Goal: Task Accomplishment & Management: Complete application form

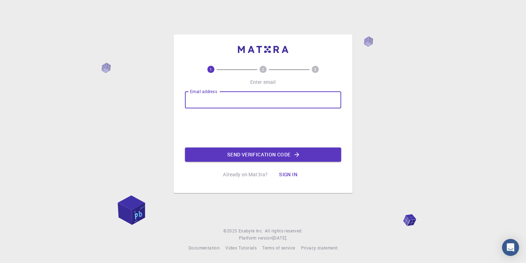
click at [205, 97] on input "Email address" at bounding box center [263, 99] width 156 height 17
type input "[EMAIL_ADDRESS][DOMAIN_NAME]"
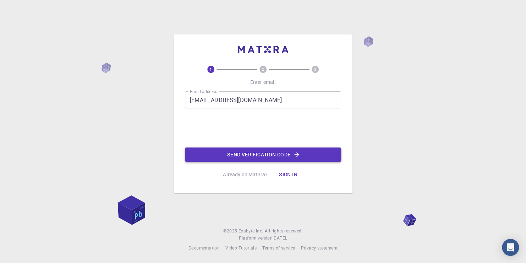
click at [301, 157] on button "Send verification code" at bounding box center [263, 154] width 156 height 14
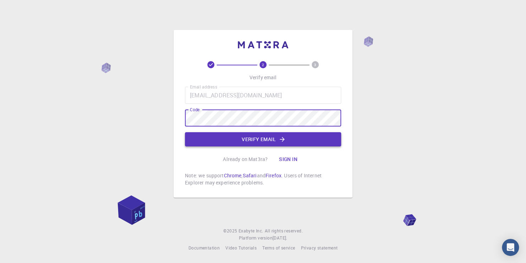
click at [272, 138] on button "Verify email" at bounding box center [263, 139] width 156 height 14
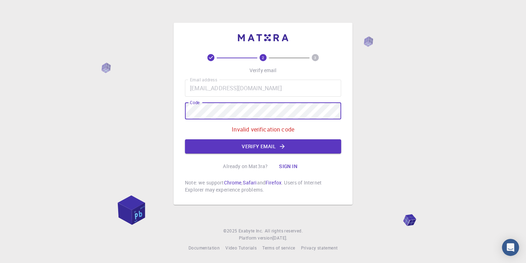
click at [103, 78] on div "2 3 Verify email Email address [EMAIL_ADDRESS][DOMAIN_NAME] Email address Code …" at bounding box center [263, 131] width 526 height 263
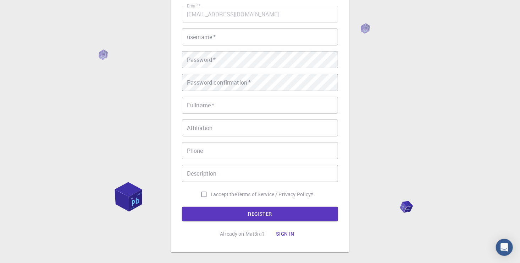
scroll to position [27, 0]
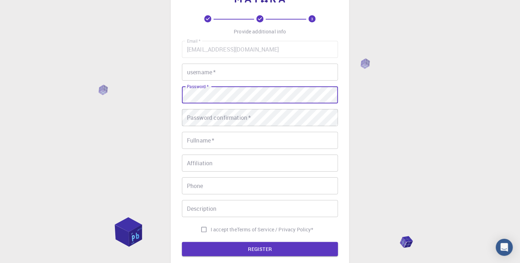
click at [196, 73] on input "username   *" at bounding box center [260, 72] width 156 height 17
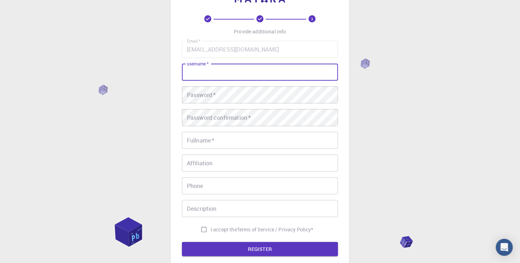
type input "[PERSON_NAME]"
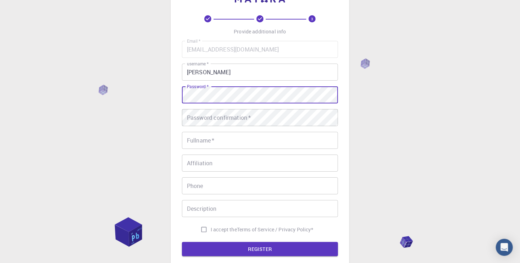
click at [221, 112] on div "Password confirmation   * Password confirmation   *" at bounding box center [260, 117] width 156 height 17
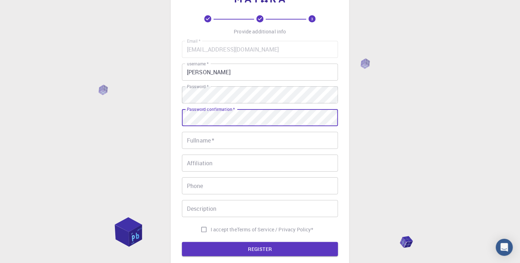
click at [220, 141] on input "Fullname   *" at bounding box center [260, 140] width 156 height 17
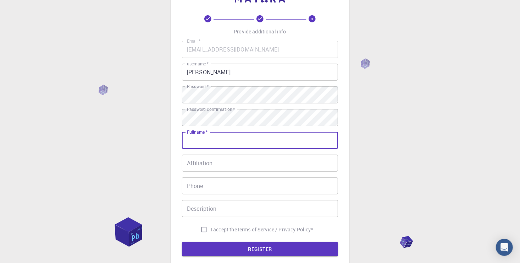
click at [223, 143] on input "Fullname   *" at bounding box center [260, 140] width 156 height 17
type input "[PERSON_NAME]"
type input "[PHONE_NUMBER]"
type input "[PERSON_NAME]"
click at [124, 112] on div "3 Provide additional info Email   * [EMAIL_ADDRESS][DOMAIN_NAME] Email   * user…" at bounding box center [260, 153] width 520 height 361
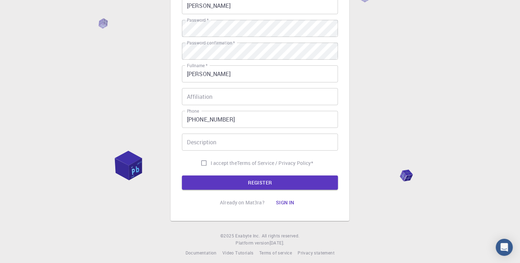
scroll to position [98, 0]
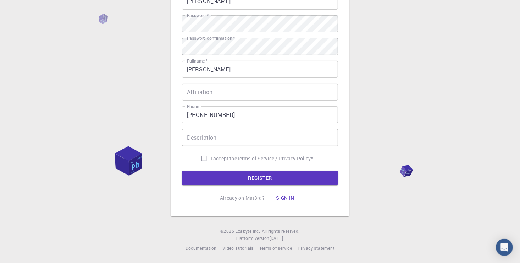
click at [251, 93] on input "Affiliation" at bounding box center [260, 91] width 156 height 17
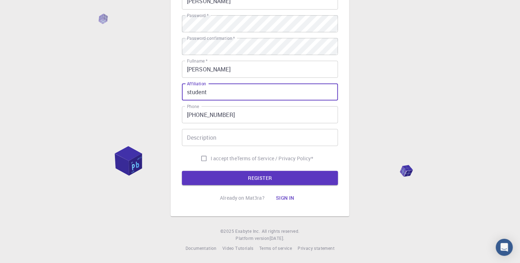
type input "student"
click at [226, 136] on input "Description" at bounding box center [260, 137] width 156 height 17
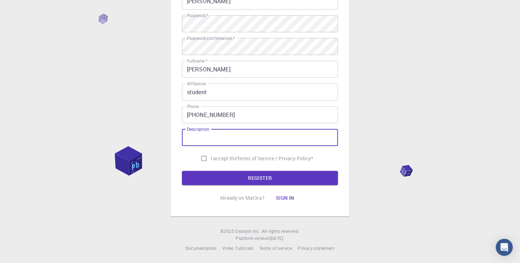
type input "["
type input "-"
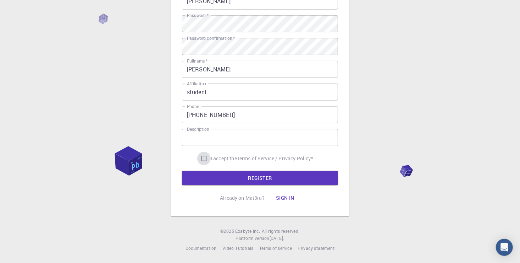
click at [202, 159] on input "I accept the Terms of Service / Privacy Policy *" at bounding box center [203, 158] width 13 height 13
checkbox input "true"
click at [238, 181] on button "REGISTER" at bounding box center [260, 178] width 156 height 14
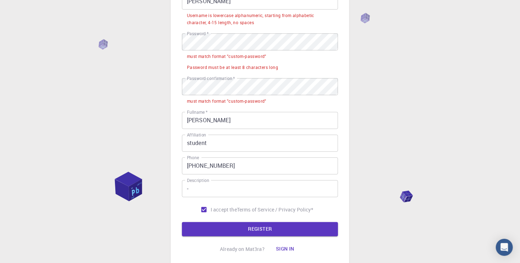
drag, startPoint x: 206, startPoint y: 34, endPoint x: 178, endPoint y: 26, distance: 29.6
click at [170, 26] on div "3 Provide additional info Email   * [EMAIL_ADDRESS][DOMAIN_NAME] Email   * user…" at bounding box center [260, 108] width 520 height 412
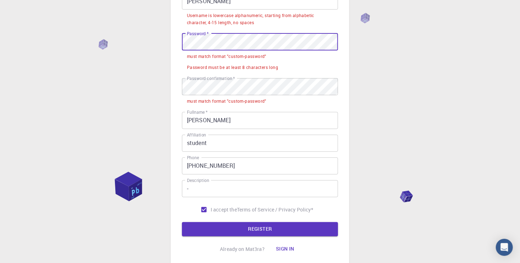
click at [92, 37] on div "3 Provide additional info Email   * [EMAIL_ADDRESS][DOMAIN_NAME] Email   * user…" at bounding box center [260, 108] width 520 height 412
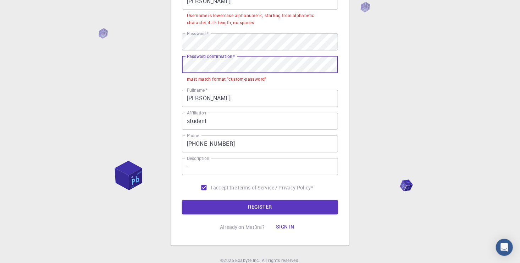
click at [91, 74] on div "3 Provide additional info Email   * [EMAIL_ADDRESS][DOMAIN_NAME] Email   * user…" at bounding box center [260, 97] width 520 height 390
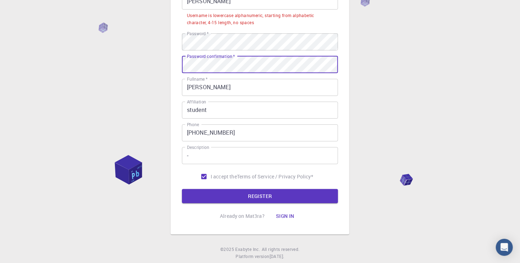
click at [182, 189] on button "REGISTER" at bounding box center [260, 196] width 156 height 14
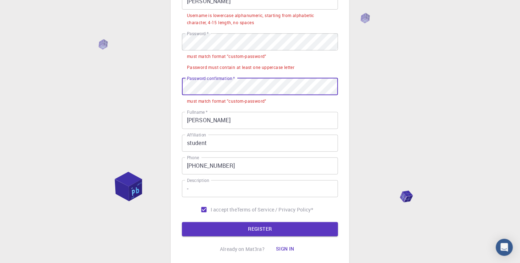
click at [214, 237] on div "3 Provide additional info Email   * [EMAIL_ADDRESS][DOMAIN_NAME] Email   * user…" at bounding box center [260, 100] width 156 height 312
click at [213, 234] on button "REGISTER" at bounding box center [260, 229] width 156 height 14
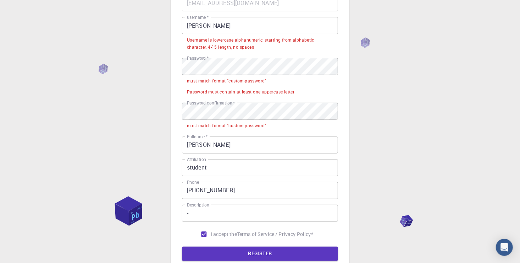
scroll to position [63, 0]
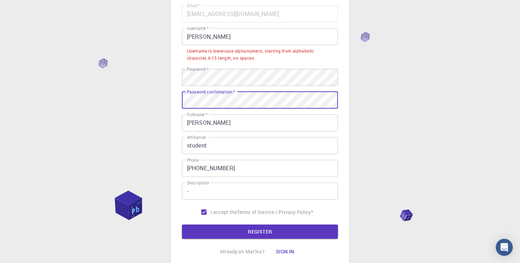
click at [182, 224] on button "REGISTER" at bounding box center [260, 231] width 156 height 14
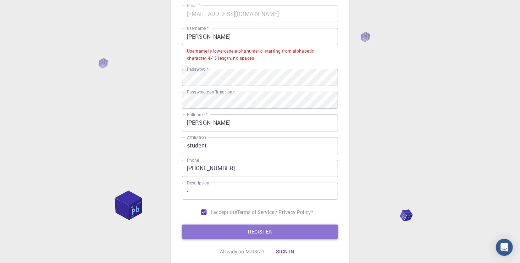
click at [245, 227] on button "REGISTER" at bounding box center [260, 231] width 156 height 14
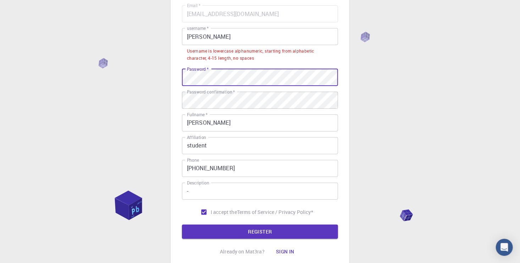
click at [150, 79] on div "3 Provide additional info Email   * [EMAIL_ADDRESS][DOMAIN_NAME] Email   * user…" at bounding box center [260, 126] width 520 height 379
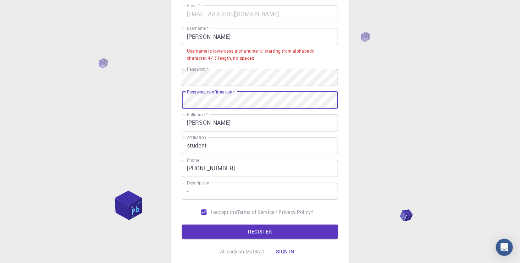
click at [73, 117] on div "3 Provide additional info Email   * [EMAIL_ADDRESS][DOMAIN_NAME] Email   * user…" at bounding box center [260, 126] width 520 height 379
click at [288, 228] on form "Email   * [EMAIL_ADDRESS][DOMAIN_NAME] Email   * username   * KAMAL username   …" at bounding box center [260, 121] width 156 height 233
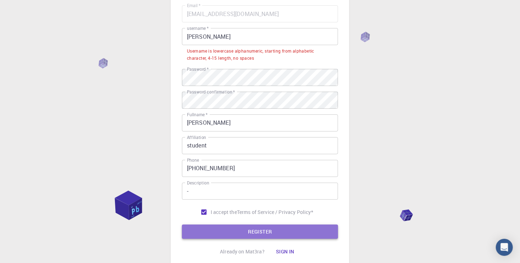
click at [288, 229] on button "REGISTER" at bounding box center [260, 231] width 156 height 14
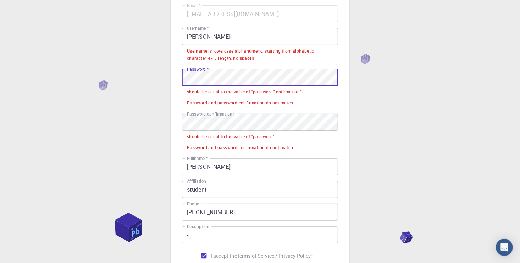
click at [83, 62] on div "3 Provide additional info Email   * [EMAIL_ADDRESS][DOMAIN_NAME] Email   * user…" at bounding box center [260, 148] width 520 height 423
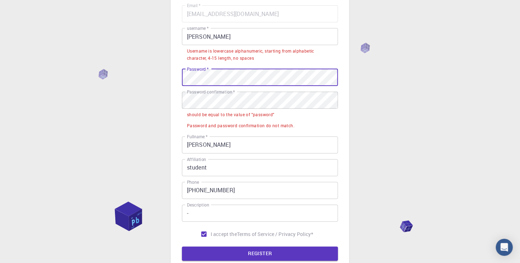
click at [182, 246] on button "REGISTER" at bounding box center [260, 253] width 156 height 14
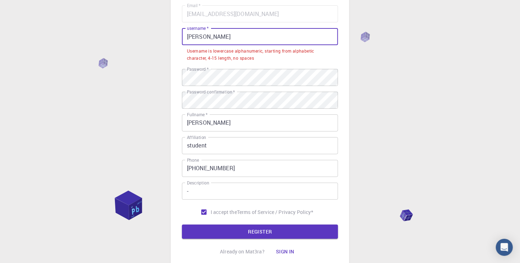
drag, startPoint x: 216, startPoint y: 33, endPoint x: 165, endPoint y: 32, distance: 50.8
click at [165, 32] on div "3 Provide additional info Email   * [EMAIL_ADDRESS][DOMAIN_NAME] Email   * user…" at bounding box center [260, 126] width 520 height 379
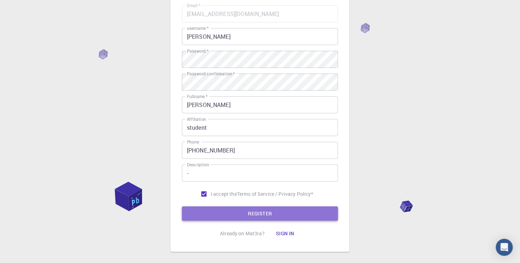
click at [274, 215] on button "REGISTER" at bounding box center [260, 213] width 156 height 14
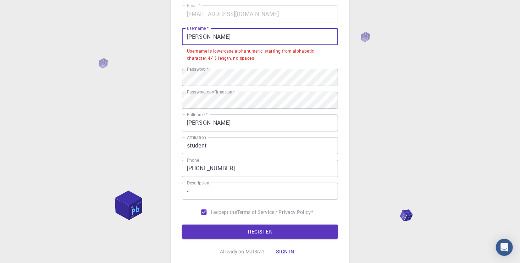
click at [216, 36] on input "[PERSON_NAME]" at bounding box center [260, 36] width 156 height 17
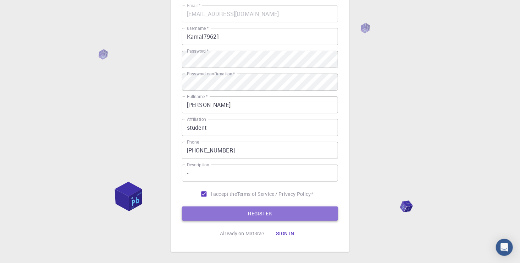
click at [281, 213] on button "REGISTER" at bounding box center [260, 213] width 156 height 14
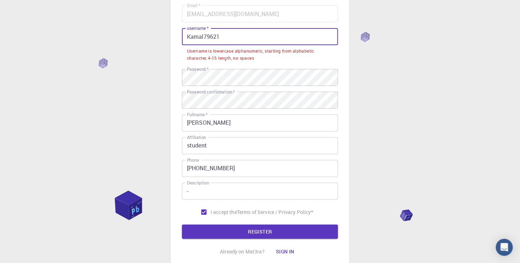
click at [225, 37] on input "Kamal79621" at bounding box center [260, 36] width 156 height 17
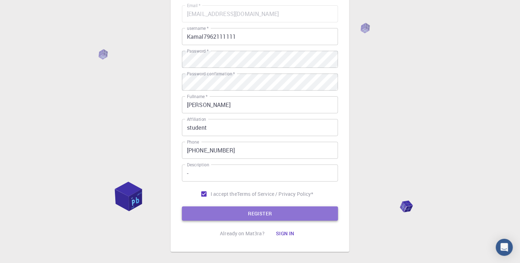
click at [291, 212] on button "REGISTER" at bounding box center [260, 213] width 156 height 14
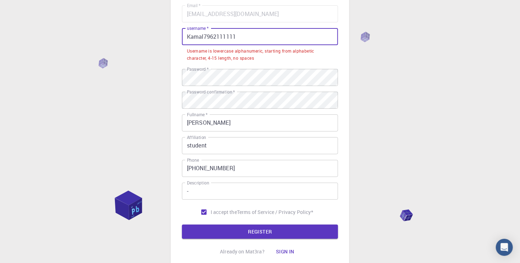
drag, startPoint x: 244, startPoint y: 36, endPoint x: 139, endPoint y: 33, distance: 105.1
click at [139, 33] on div "3 Provide additional info Email   * [EMAIL_ADDRESS][DOMAIN_NAME] Email   * user…" at bounding box center [260, 126] width 520 height 379
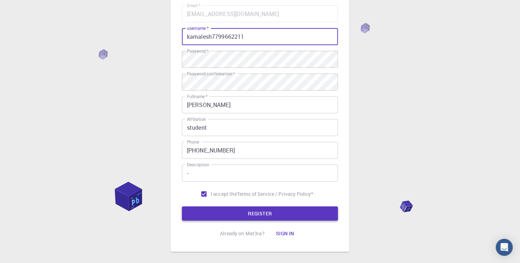
click at [220, 216] on button "REGISTER" at bounding box center [260, 213] width 156 height 14
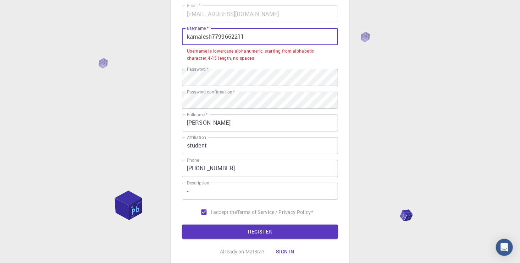
drag, startPoint x: 193, startPoint y: 43, endPoint x: 159, endPoint y: 41, distance: 33.4
click at [159, 41] on div "3 Provide additional info Email   * [EMAIL_ADDRESS][DOMAIN_NAME] Email   * user…" at bounding box center [260, 126] width 520 height 379
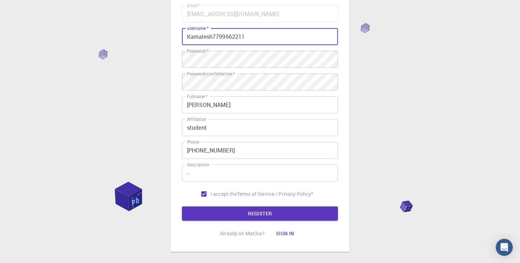
click at [273, 39] on input "Kamalesh7799662211" at bounding box center [260, 36] width 156 height 17
type input "Kamalesh7799662211"
click at [286, 214] on button "REGISTER" at bounding box center [260, 213] width 156 height 14
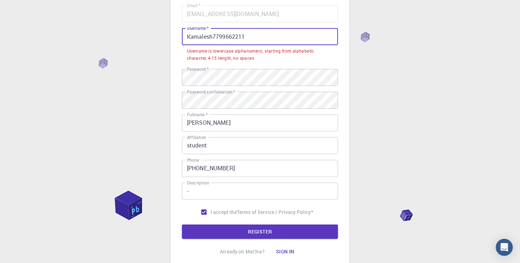
click at [257, 35] on input "Kamalesh7799662211" at bounding box center [260, 36] width 156 height 17
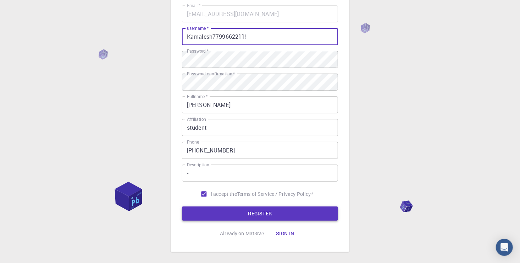
type input "Kamalesh7799662211!"
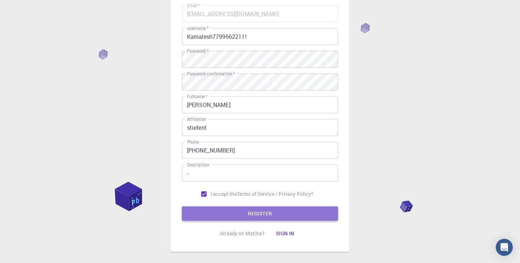
click at [291, 212] on button "REGISTER" at bounding box center [260, 213] width 156 height 14
